Goal: Contribute content: Add original content to the website for others to see

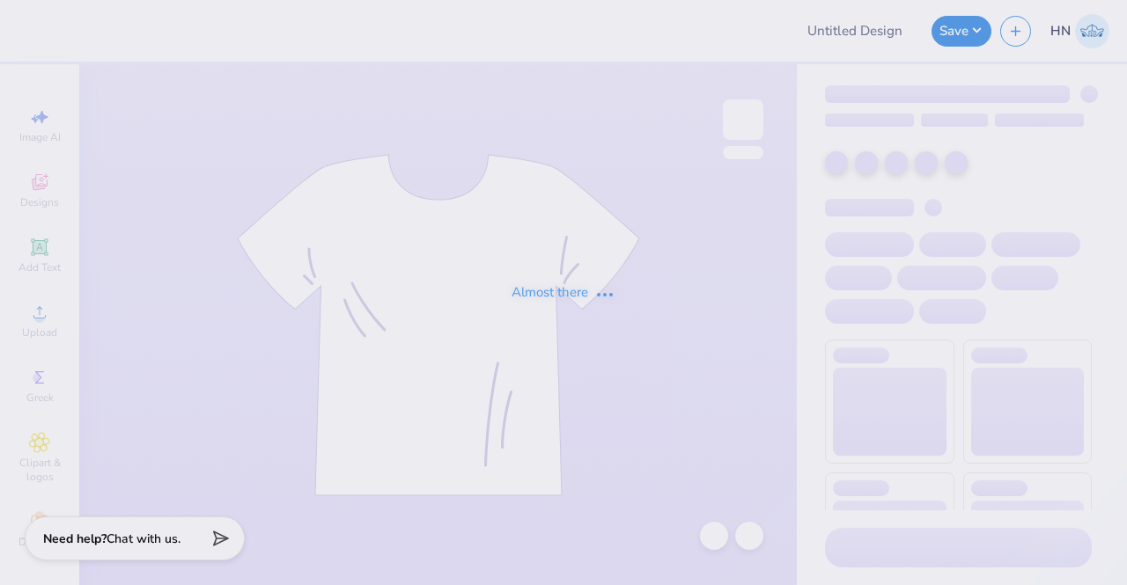
type input "alum draft"
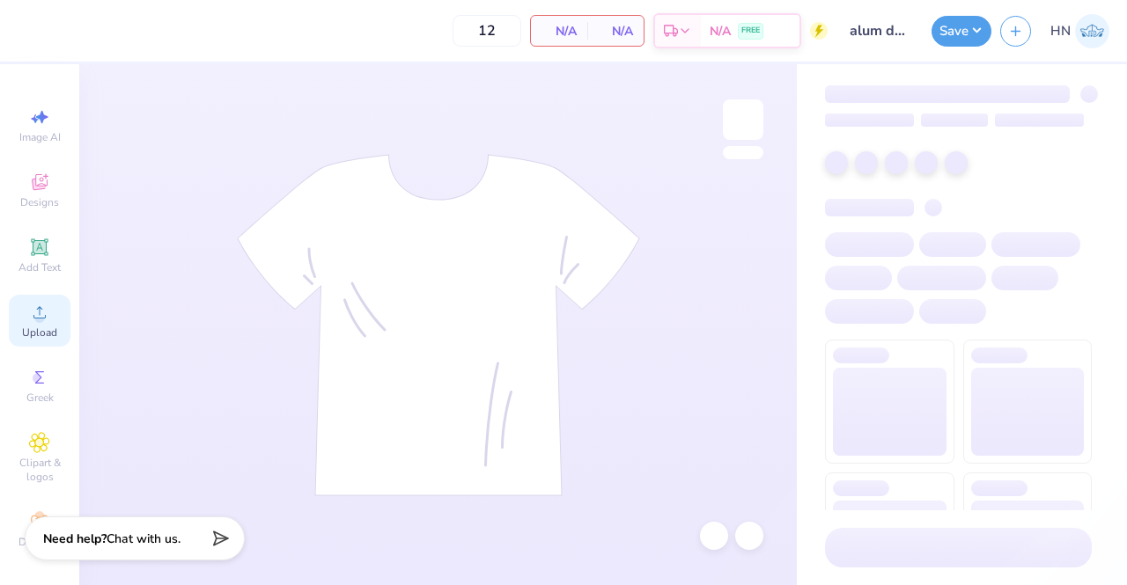
click at [40, 321] on icon at bounding box center [39, 312] width 21 height 21
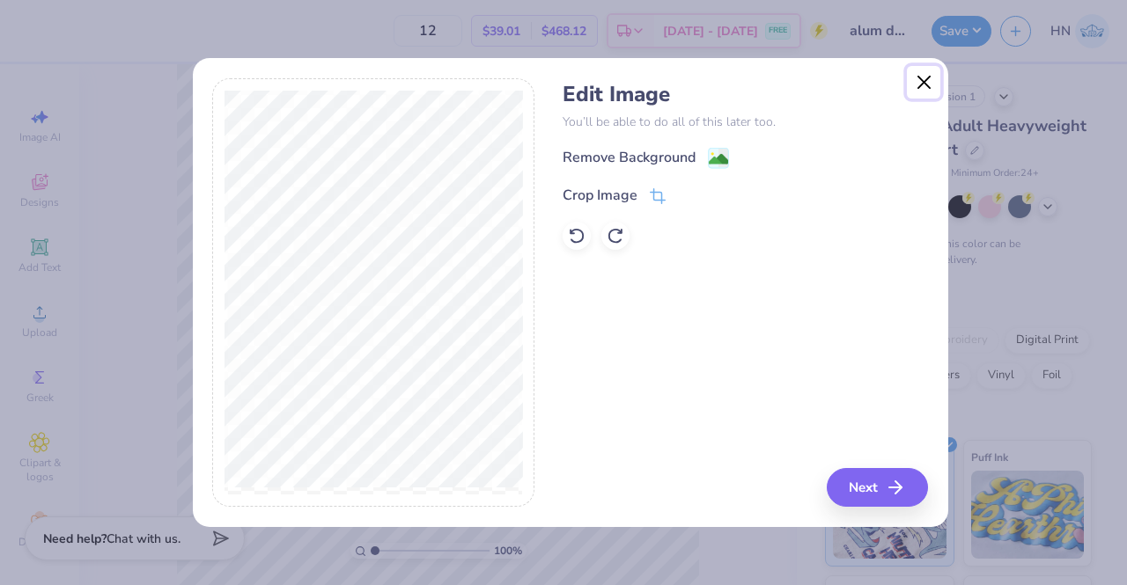
click at [922, 84] on button "Close" at bounding box center [923, 82] width 33 height 33
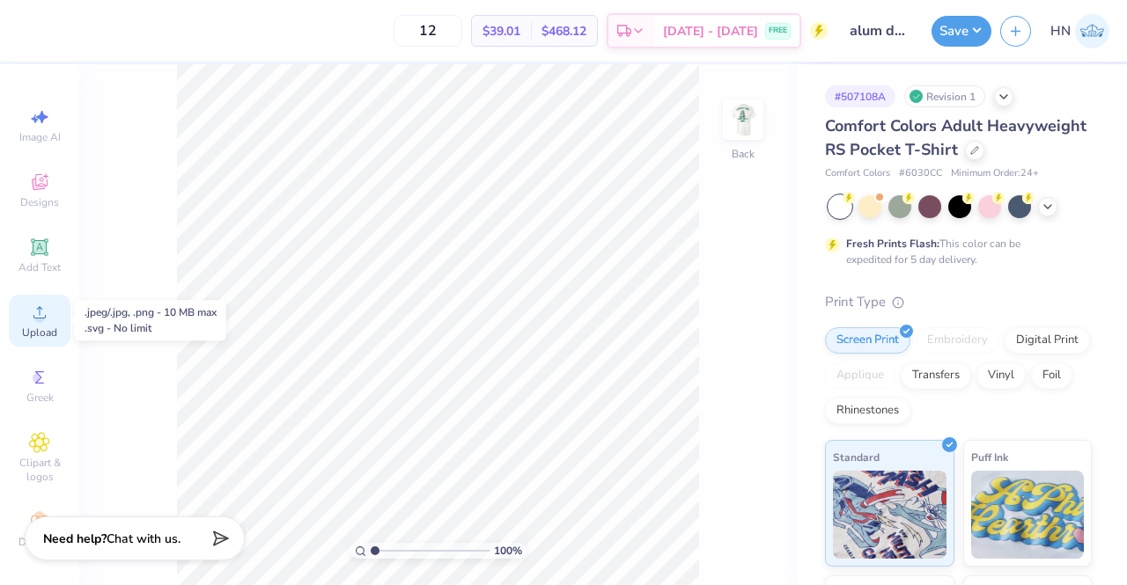
click at [44, 325] on div "Upload" at bounding box center [40, 321] width 62 height 52
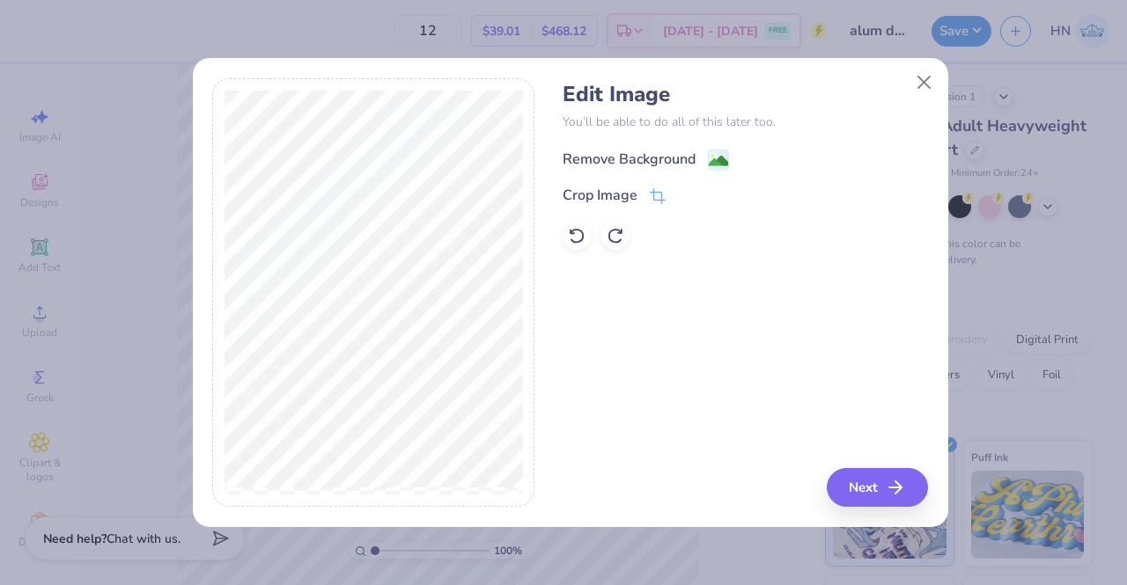
click at [622, 156] on div "Remove Background" at bounding box center [628, 159] width 133 height 21
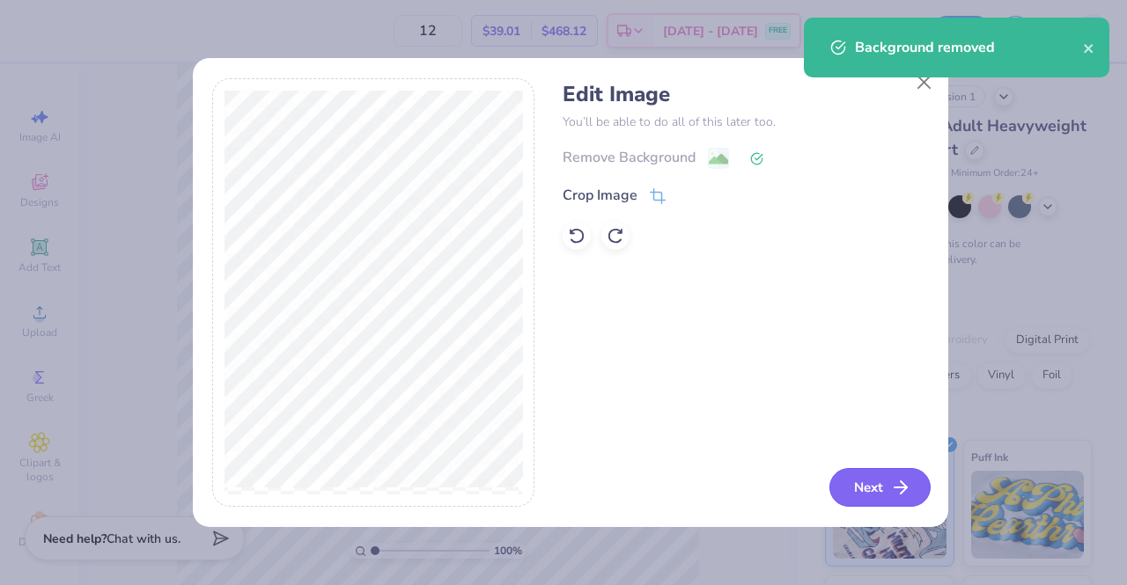
click at [875, 489] on button "Next" at bounding box center [879, 487] width 101 height 39
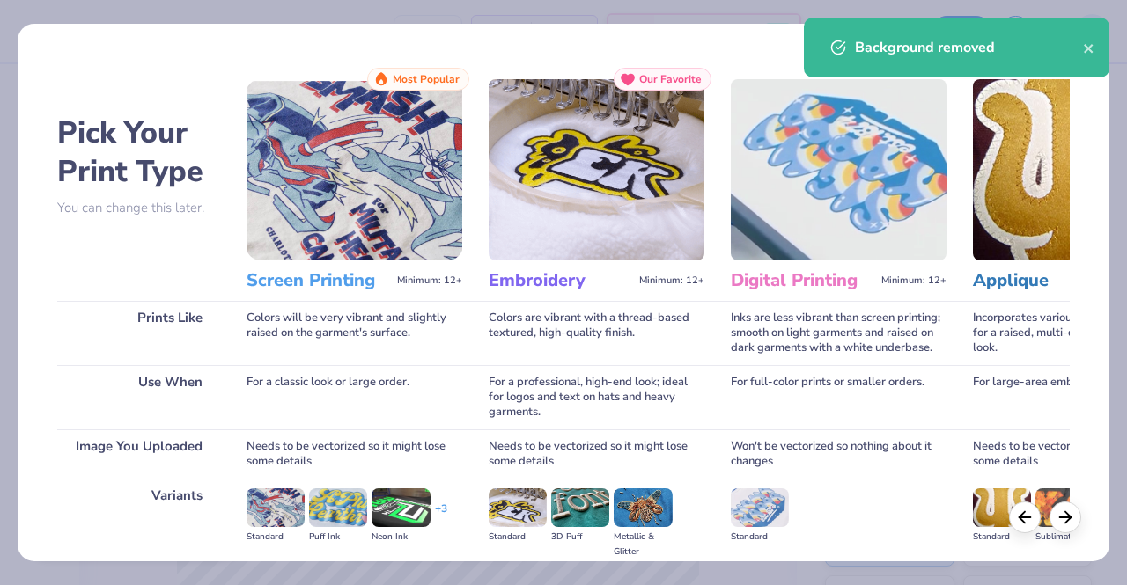
scroll to position [203, 0]
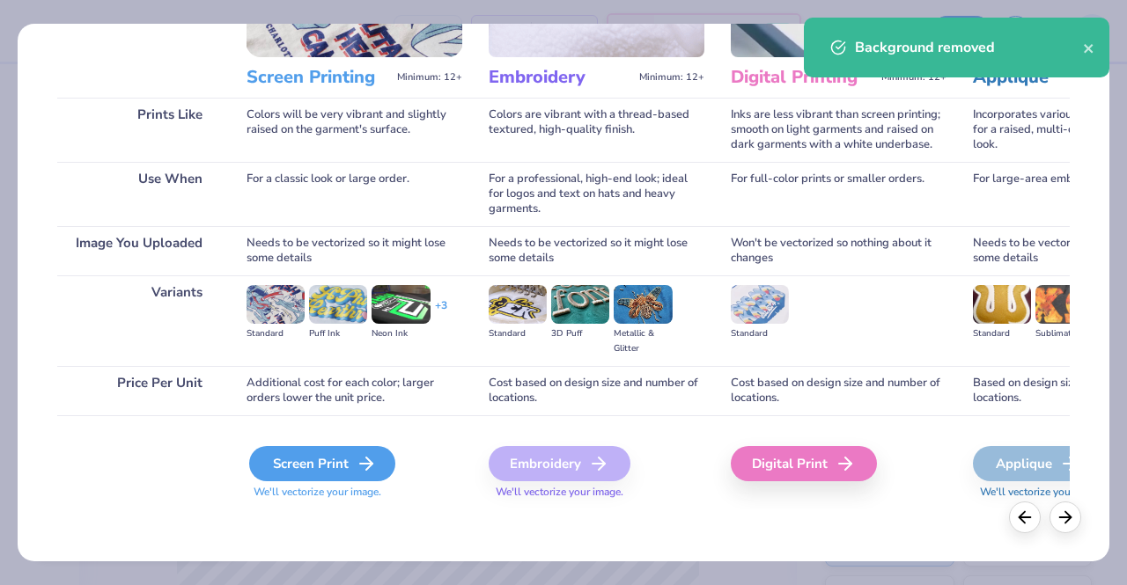
click at [338, 457] on div "Screen Print" at bounding box center [322, 463] width 146 height 35
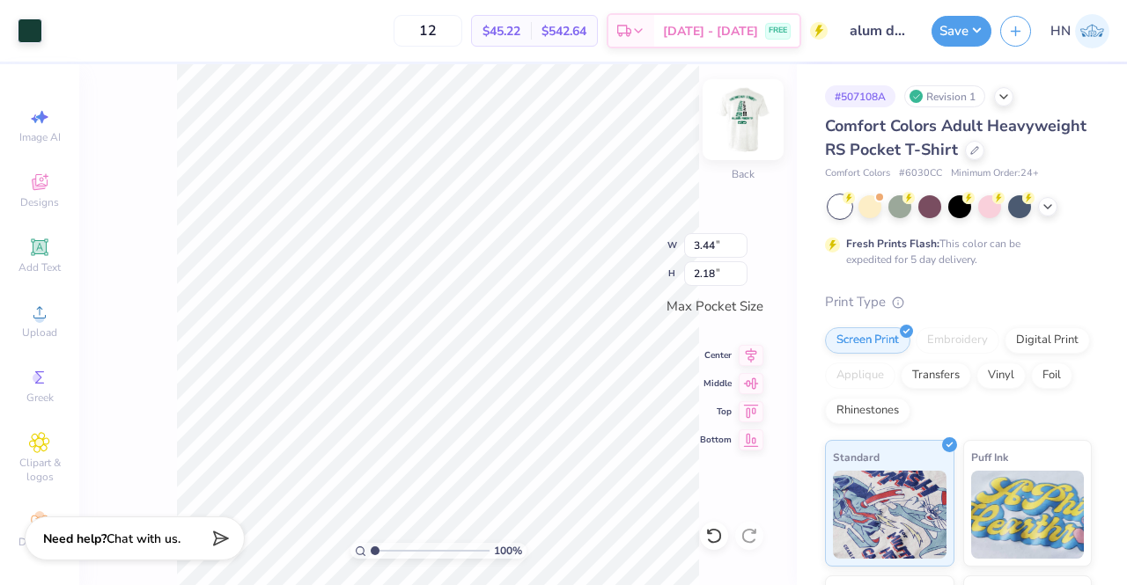
click at [739, 124] on img at bounding box center [743, 119] width 70 height 70
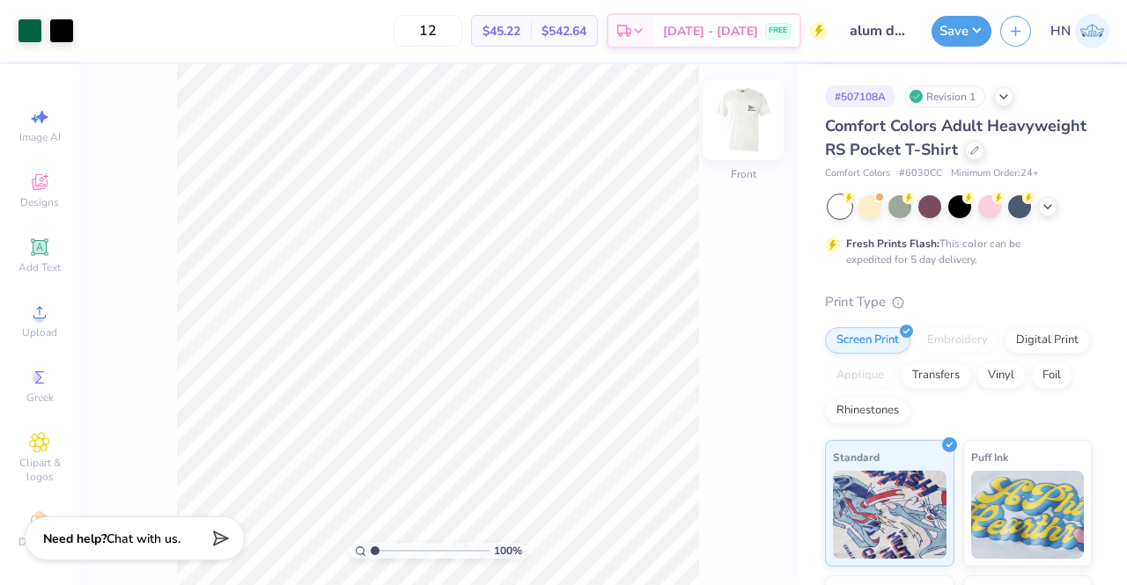
click at [745, 111] on img at bounding box center [743, 119] width 70 height 70
click at [741, 117] on img at bounding box center [743, 119] width 70 height 70
click at [35, 36] on div at bounding box center [30, 29] width 25 height 25
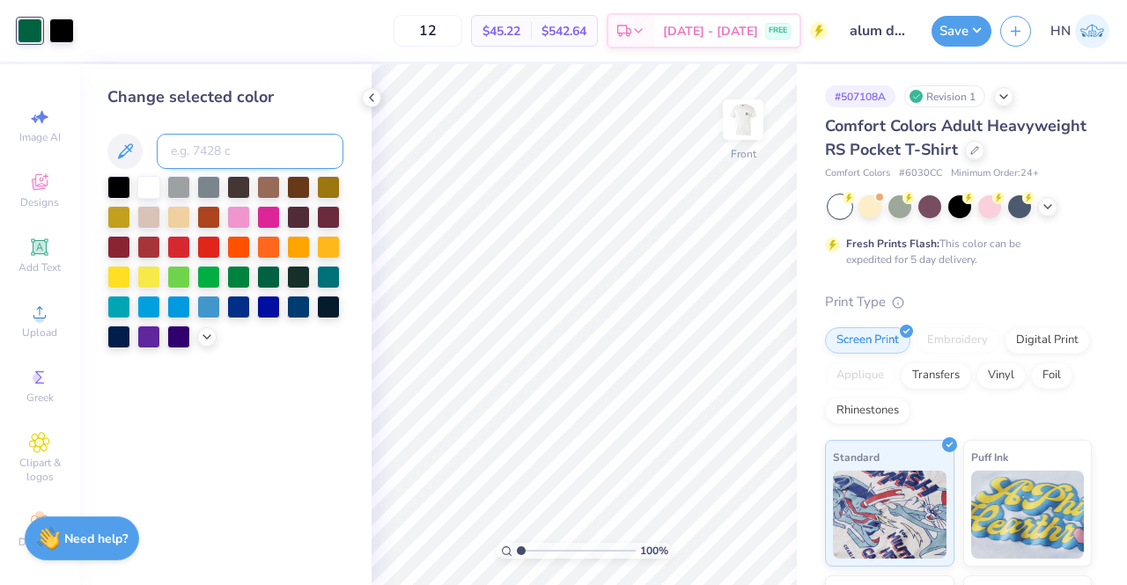
click at [211, 149] on input at bounding box center [250, 151] width 187 height 35
type input "567"
click at [963, 24] on button "Save" at bounding box center [961, 28] width 60 height 31
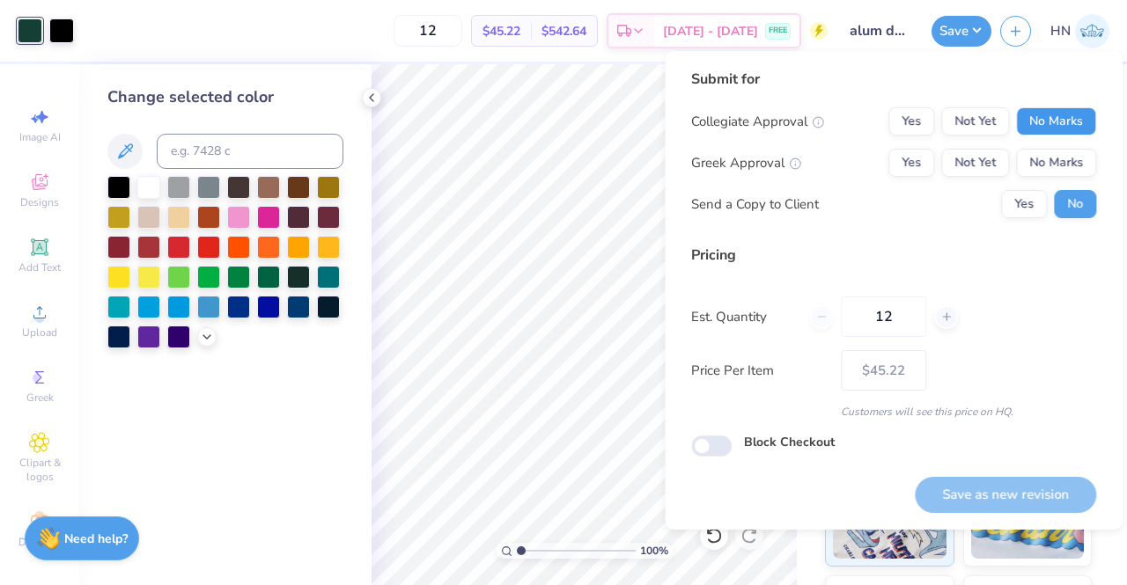
click at [1066, 115] on button "No Marks" at bounding box center [1056, 121] width 80 height 28
drag, startPoint x: 910, startPoint y: 121, endPoint x: 993, endPoint y: 142, distance: 85.4
click at [910, 121] on button "Yes" at bounding box center [911, 121] width 46 height 28
click at [1107, 159] on div "Submit for Collegiate Approval Yes Not Yet No Marks Greek Approval Yes Not Yet …" at bounding box center [894, 290] width 458 height 479
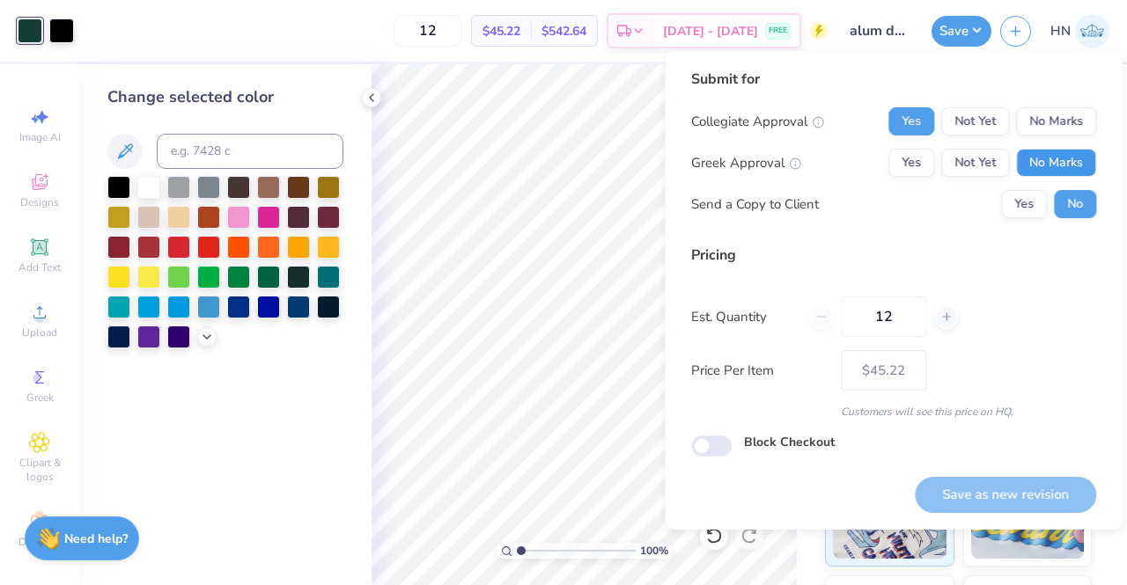
click at [1076, 165] on button "No Marks" at bounding box center [1056, 163] width 80 height 28
drag, startPoint x: 1009, startPoint y: 216, endPoint x: 1016, endPoint y: 236, distance: 21.4
click at [1011, 214] on button "Yes" at bounding box center [1024, 204] width 46 height 28
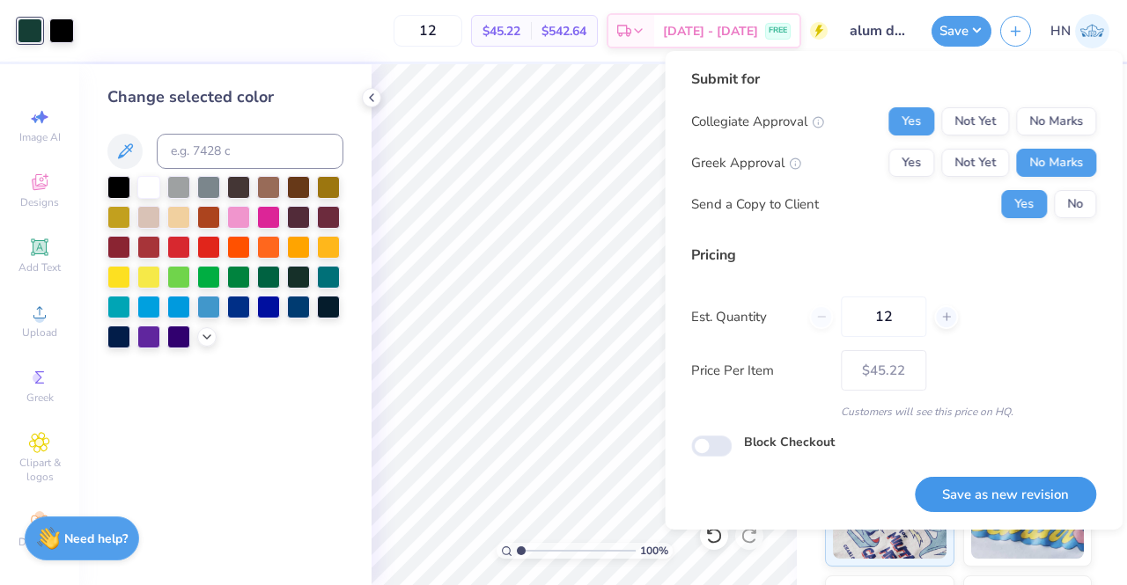
click at [1000, 494] on button "Save as new revision" at bounding box center [1005, 495] width 181 height 36
type input "$45.22"
